Goal: Task Accomplishment & Management: Use online tool/utility

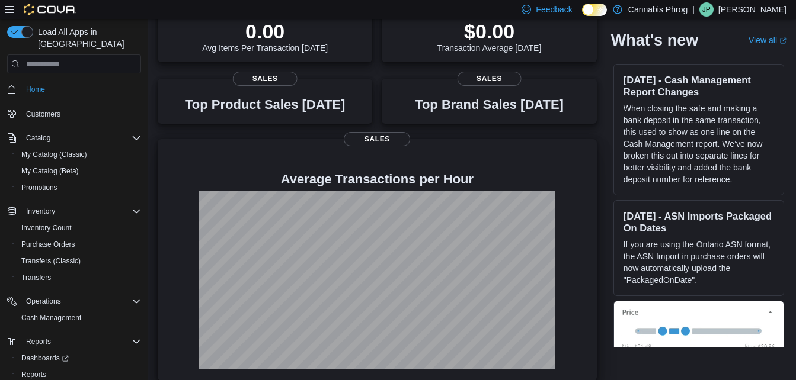
scroll to position [203, 0]
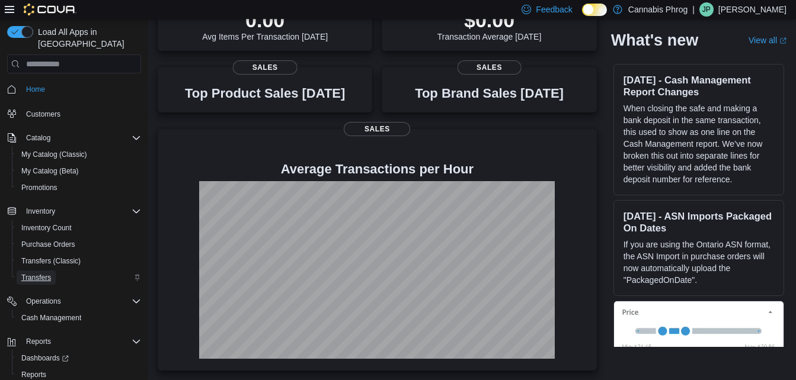
click at [46, 273] on span "Transfers" at bounding box center [36, 277] width 30 height 9
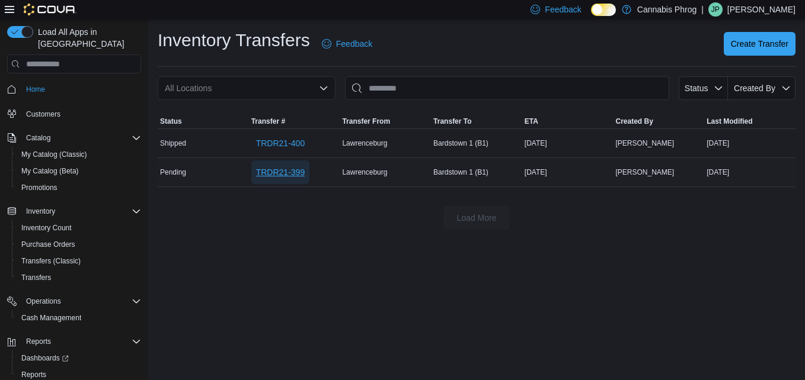
click at [279, 180] on span "TRDR21-399" at bounding box center [280, 173] width 49 height 24
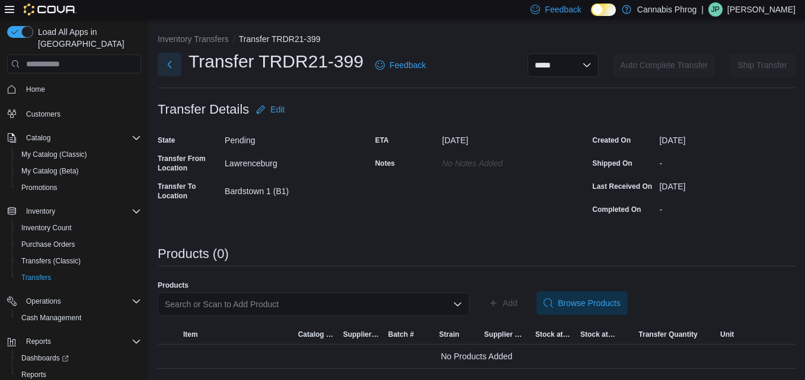
click at [165, 65] on button "Next" at bounding box center [170, 65] width 24 height 24
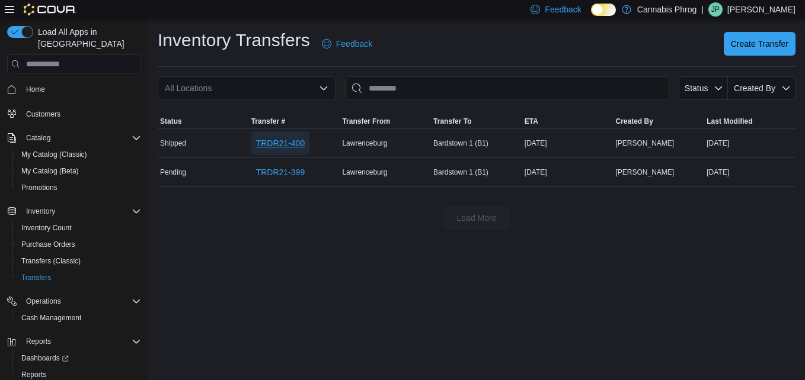
click at [264, 148] on span "TRDR21-400" at bounding box center [280, 143] width 49 height 12
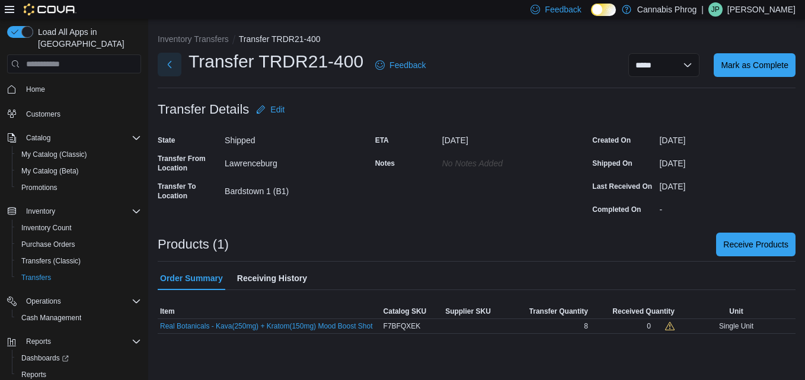
click at [168, 67] on button "Next" at bounding box center [170, 65] width 24 height 24
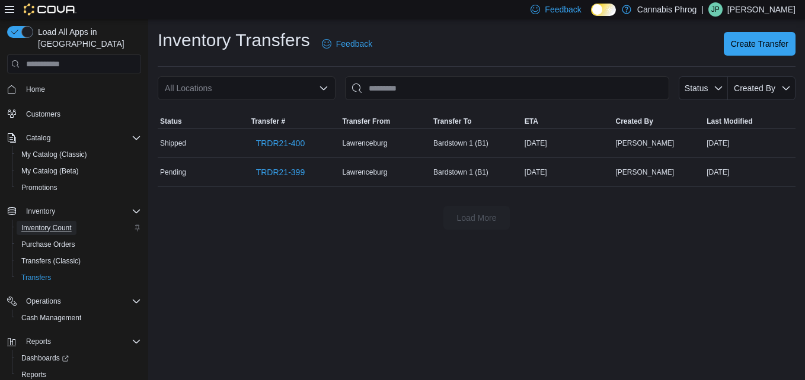
click at [51, 223] on span "Inventory Count" at bounding box center [46, 227] width 50 height 9
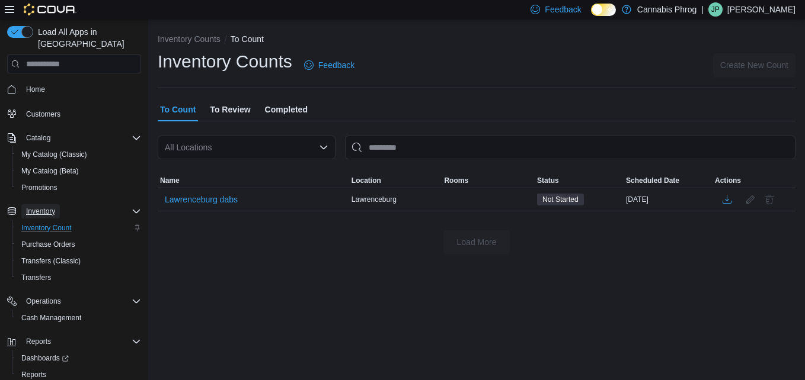
click at [49, 207] on span "Inventory" at bounding box center [40, 211] width 29 height 9
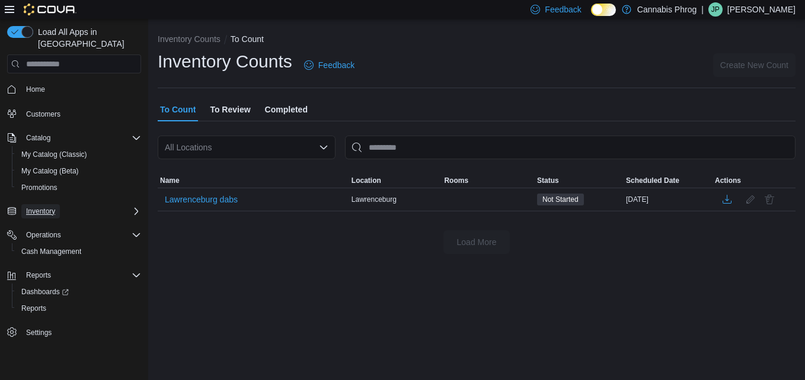
click at [33, 207] on span "Inventory" at bounding box center [40, 211] width 29 height 9
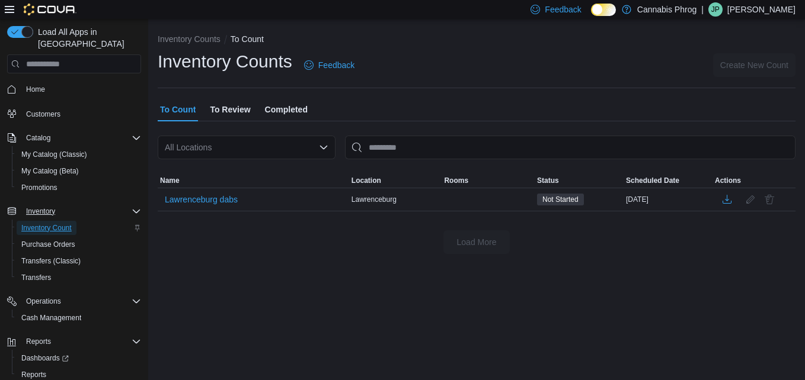
click at [46, 223] on span "Inventory Count" at bounding box center [46, 227] width 50 height 9
